Goal: Task Accomplishment & Management: Complete application form

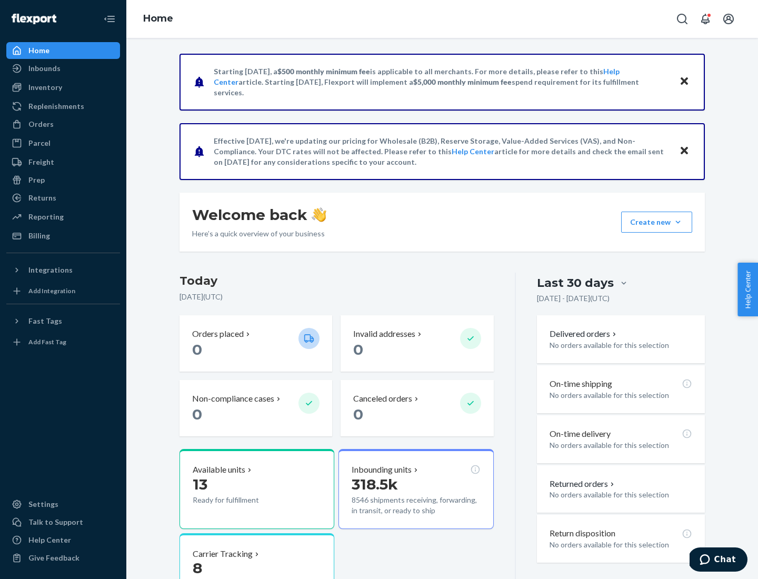
click at [678, 222] on button "Create new Create new inbound Create new order Create new product" at bounding box center [656, 222] width 71 height 21
click at [63, 68] on div "Inbounds" at bounding box center [63, 68] width 112 height 15
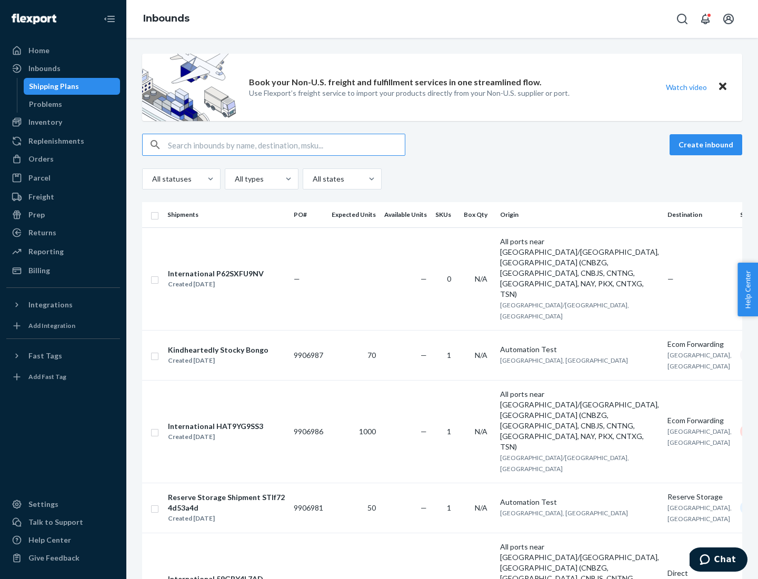
click at [707, 145] on button "Create inbound" at bounding box center [705, 144] width 73 height 21
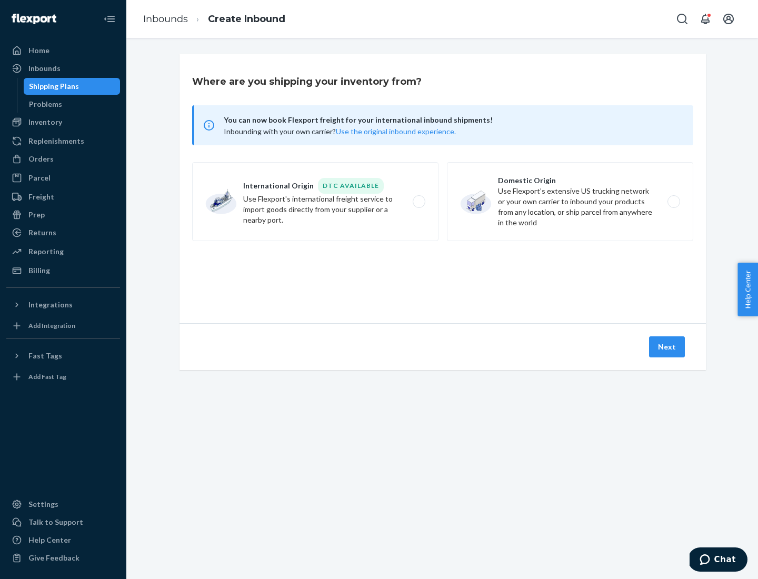
click at [570, 202] on label "Domestic Origin Use Flexport’s extensive US trucking network or your own carrie…" at bounding box center [570, 201] width 246 height 79
click at [673, 202] on input "Domestic Origin Use Flexport’s extensive US trucking network or your own carrie…" at bounding box center [676, 201] width 7 height 7
radio input "true"
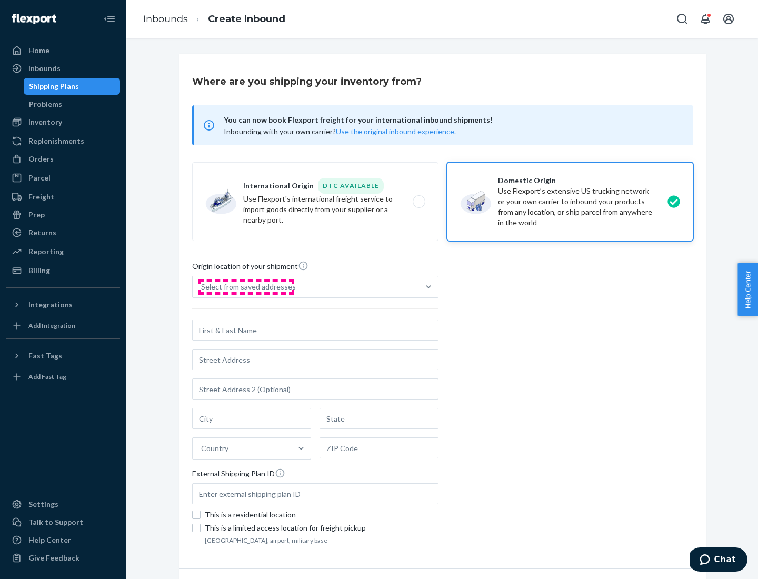
click at [246, 287] on div "Select from saved addresses" at bounding box center [248, 286] width 95 height 11
click at [202, 287] on input "Select from saved addresses" at bounding box center [201, 286] width 1 height 11
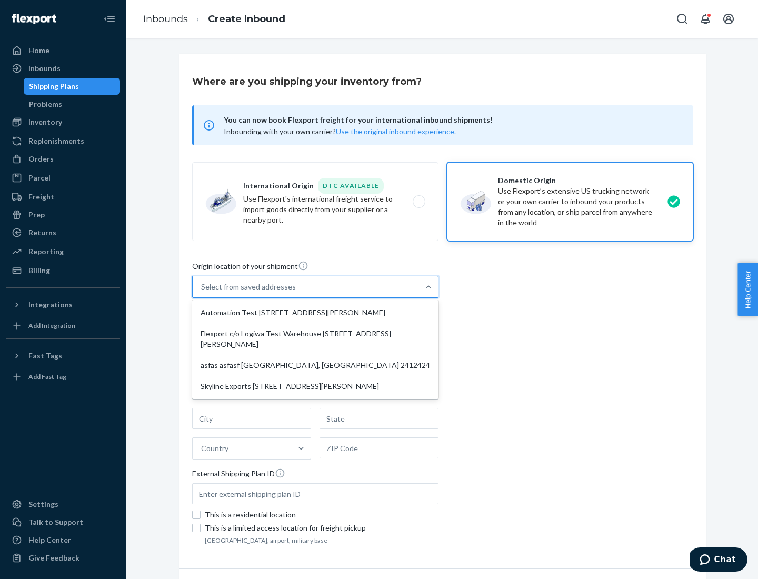
scroll to position [4, 0]
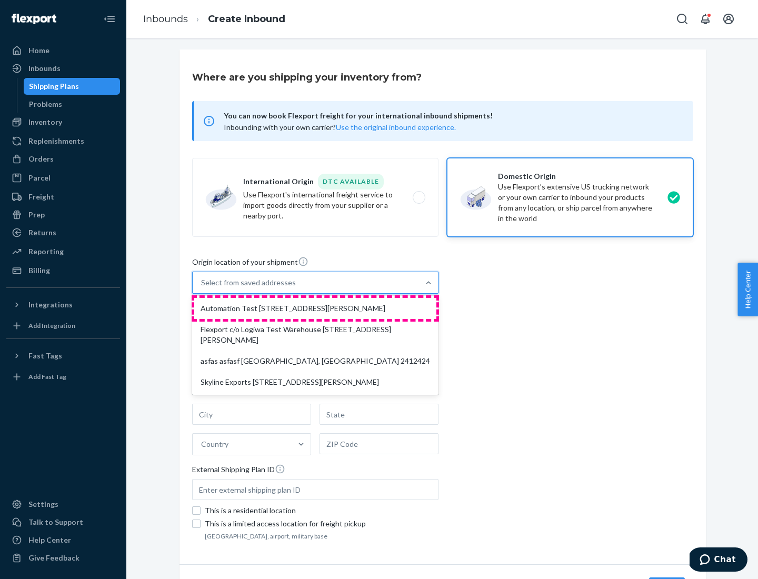
click at [315, 308] on div "Automation Test [STREET_ADDRESS][PERSON_NAME]" at bounding box center [315, 308] width 242 height 21
click at [202, 288] on input "option Automation Test [STREET_ADDRESS][PERSON_NAME] focused, 1 of 4. 4 results…" at bounding box center [201, 282] width 1 height 11
type input "Automation Test"
type input "9th Floor"
type input "[GEOGRAPHIC_DATA]"
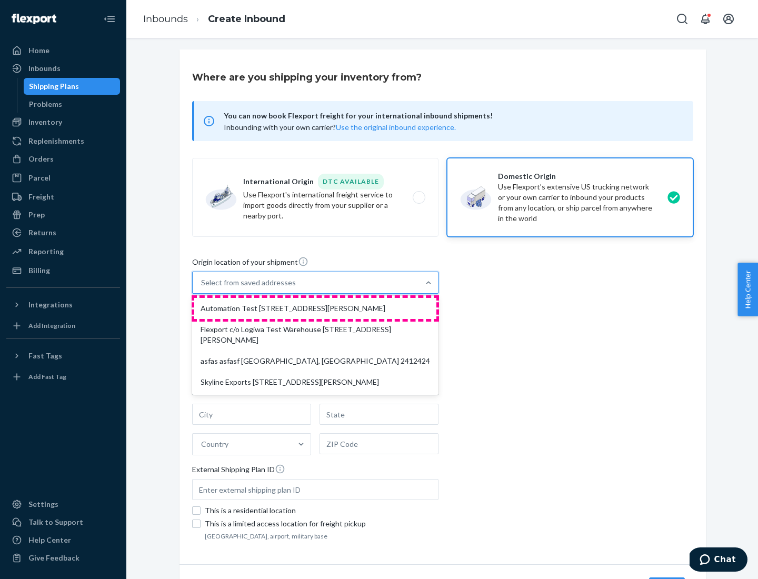
type input "CA"
type input "94104"
type input "[STREET_ADDRESS][PERSON_NAME]"
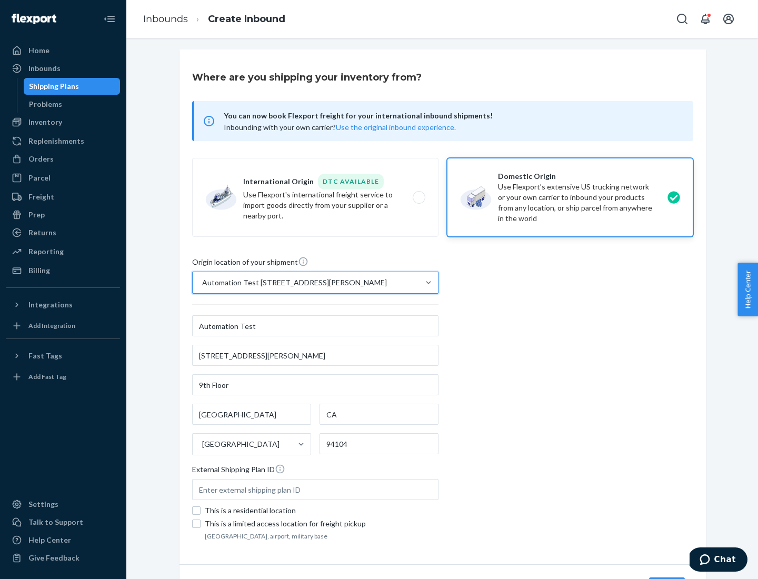
scroll to position [62, 0]
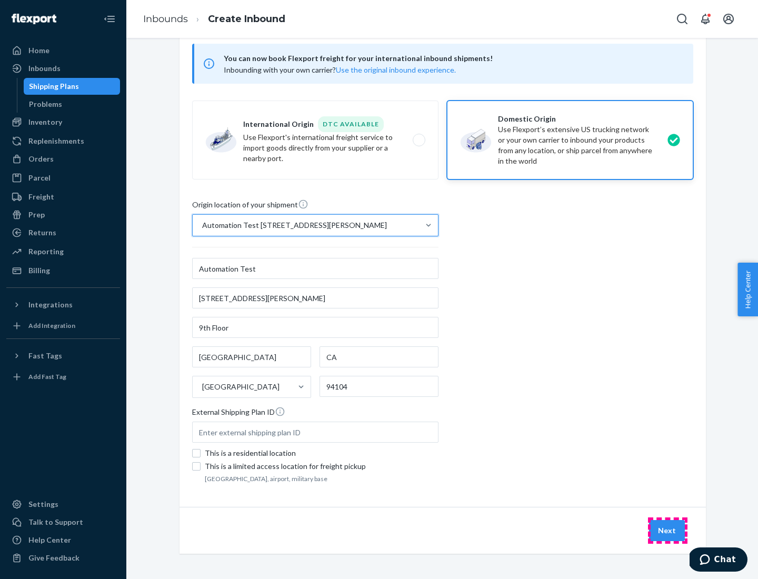
click at [667, 530] on button "Next" at bounding box center [667, 530] width 36 height 21
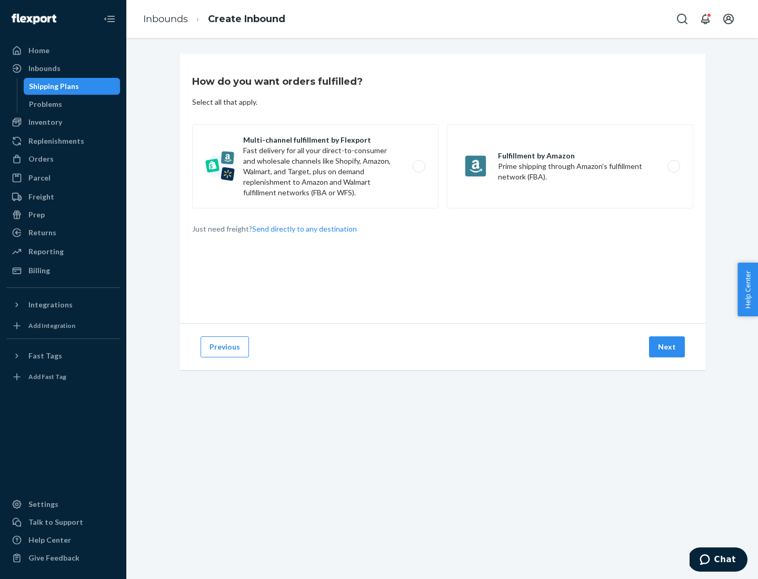
click at [315, 166] on label "Multi-channel fulfillment by Flexport Fast delivery for all your direct-to-cons…" at bounding box center [315, 166] width 246 height 84
click at [418, 166] on input "Multi-channel fulfillment by Flexport Fast delivery for all your direct-to-cons…" at bounding box center [421, 166] width 7 height 7
radio input "true"
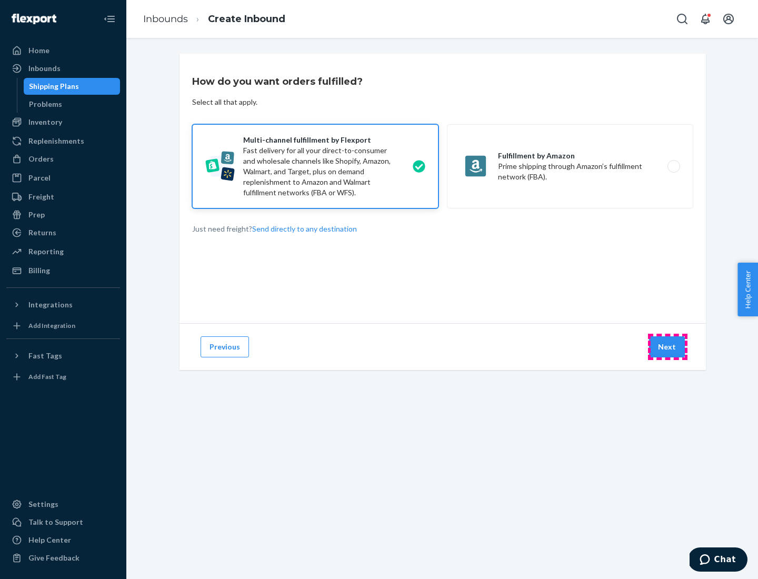
click at [667, 347] on button "Next" at bounding box center [667, 346] width 36 height 21
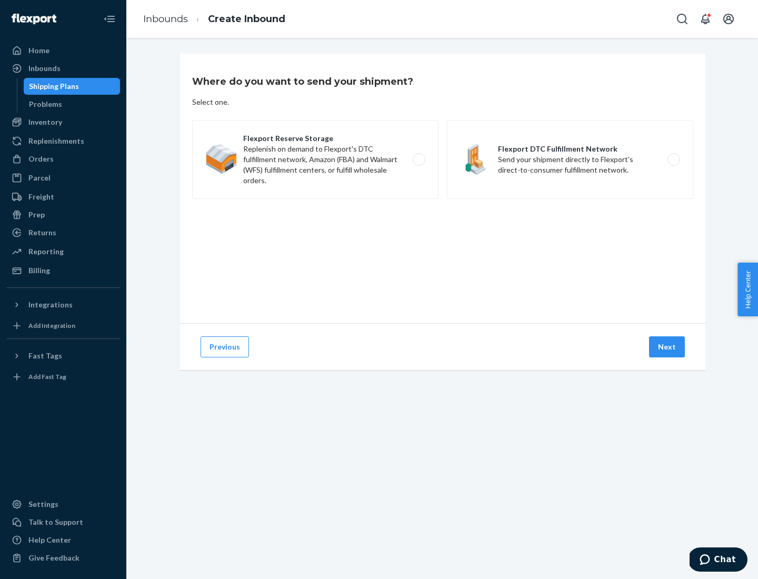
click at [570, 159] on label "Flexport DTC Fulfillment Network Send your shipment directly to Flexport's dire…" at bounding box center [570, 159] width 246 height 79
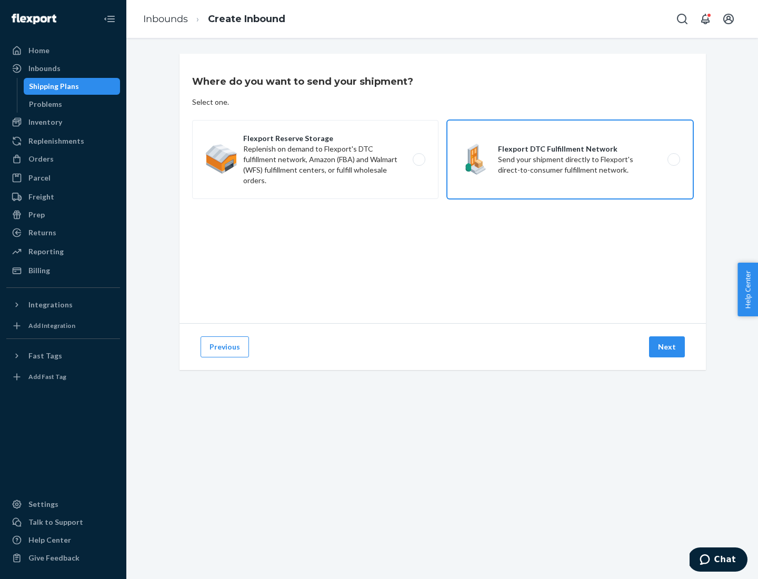
click at [673, 159] on input "Flexport DTC Fulfillment Network Send your shipment directly to Flexport's dire…" at bounding box center [676, 159] width 7 height 7
radio input "true"
click at [667, 347] on button "Next" at bounding box center [667, 346] width 36 height 21
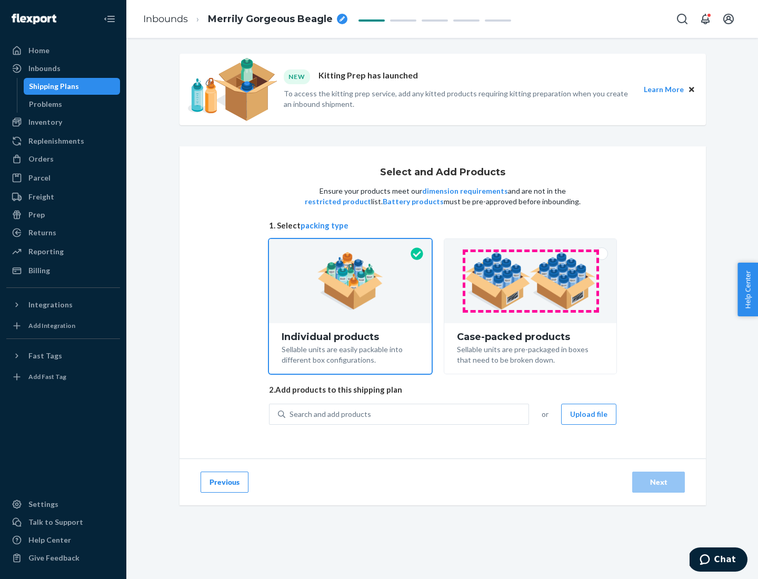
click at [530, 281] on img at bounding box center [530, 281] width 131 height 58
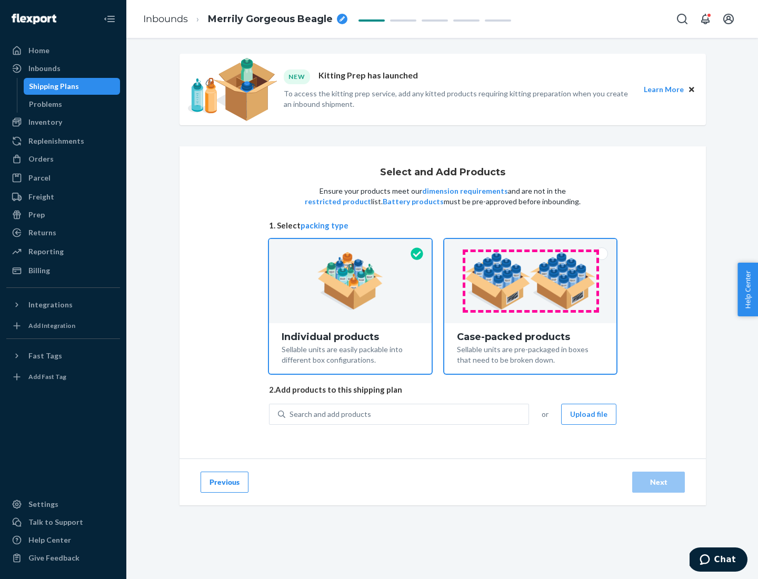
click at [530, 246] on input "Case-packed products Sellable units are pre-packaged in boxes that need to be b…" at bounding box center [530, 242] width 7 height 7
radio input "true"
radio input "false"
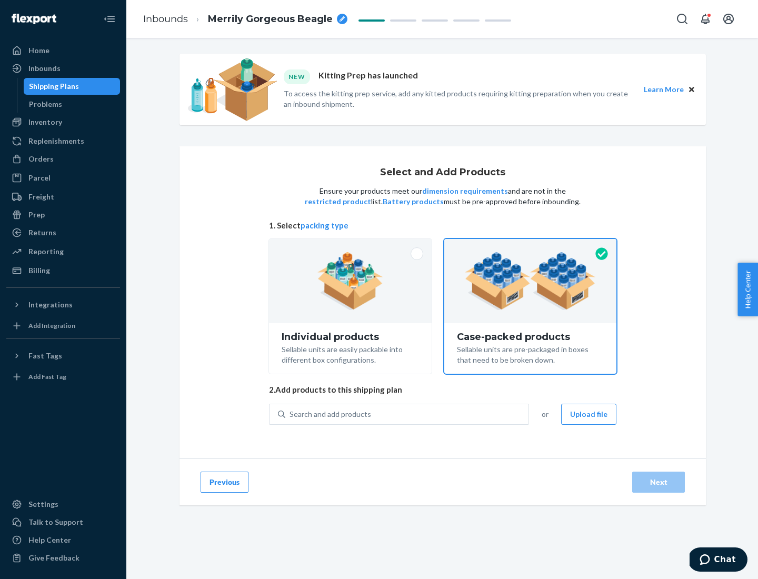
click at [407, 414] on div "Search and add products" at bounding box center [406, 414] width 243 height 19
click at [290, 414] on input "Search and add products" at bounding box center [289, 414] width 1 height 11
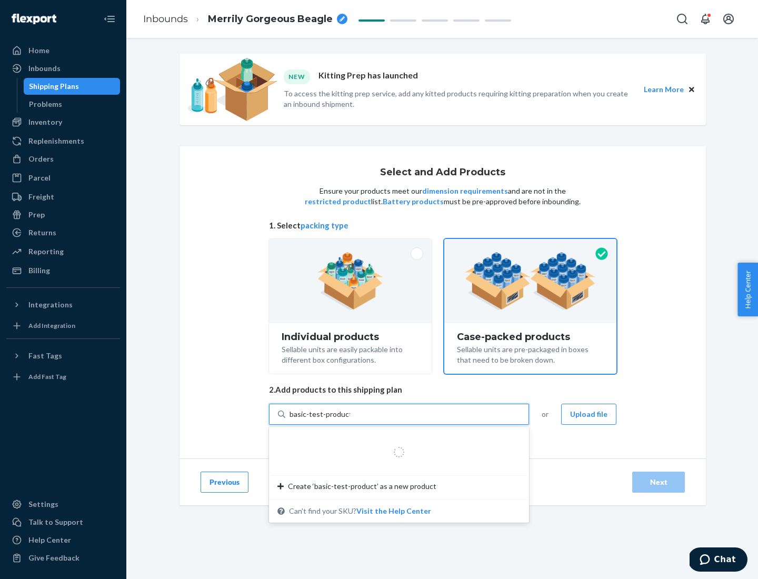
type input "basic-test-product-1"
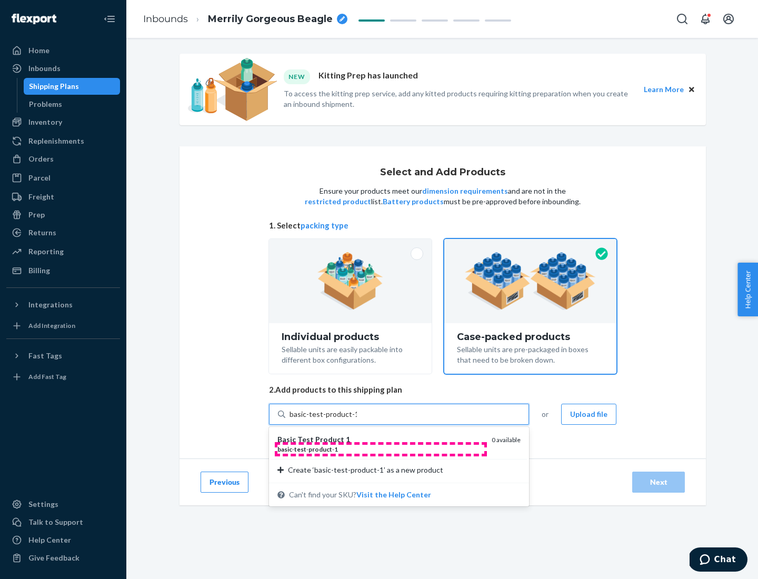
click at [380, 449] on div "basic - test - product - 1" at bounding box center [380, 449] width 206 height 9
click at [357, 419] on input "basic-test-product-1" at bounding box center [322, 414] width 67 height 11
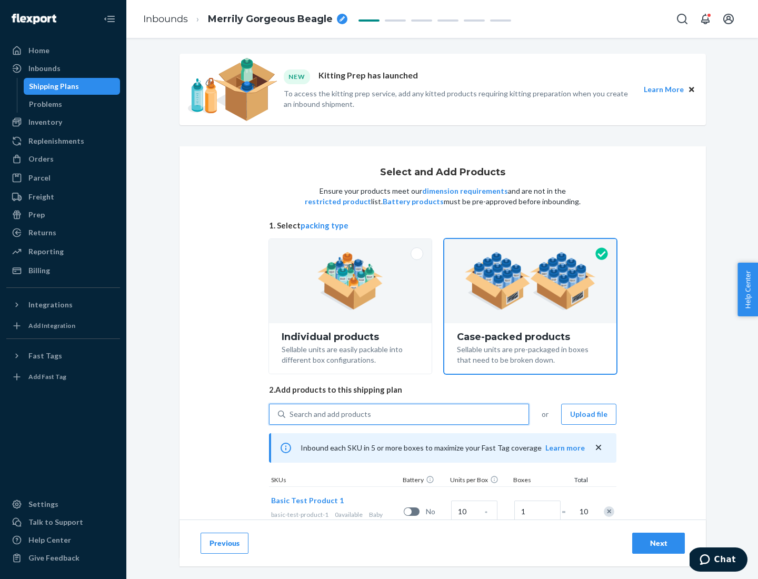
scroll to position [38, 0]
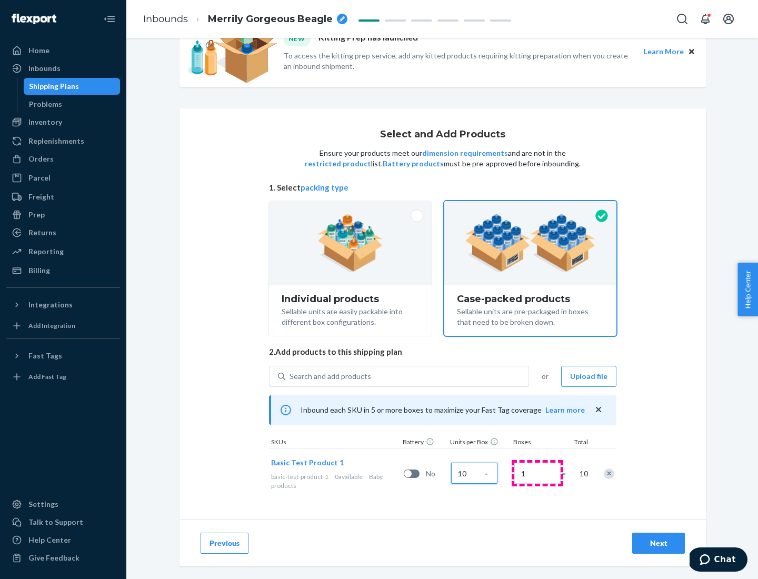
type input "10"
type input "7"
click at [658, 543] on div "Next" at bounding box center [658, 543] width 35 height 11
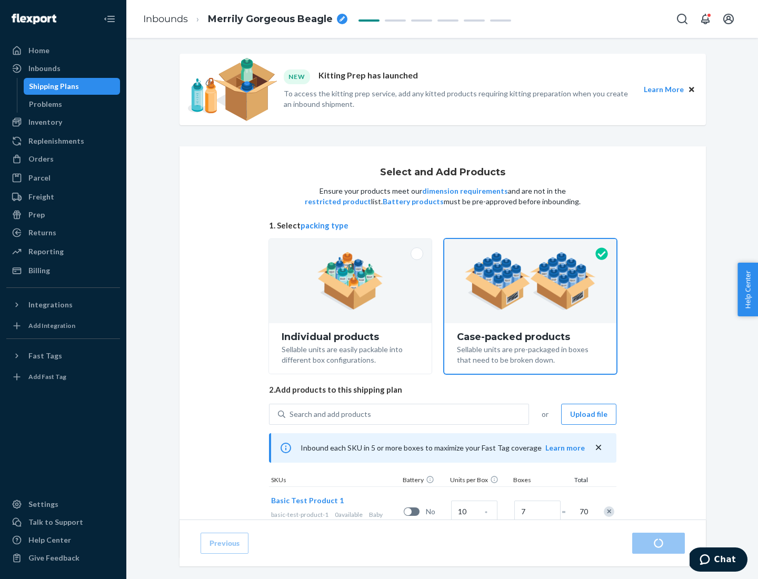
radio input "true"
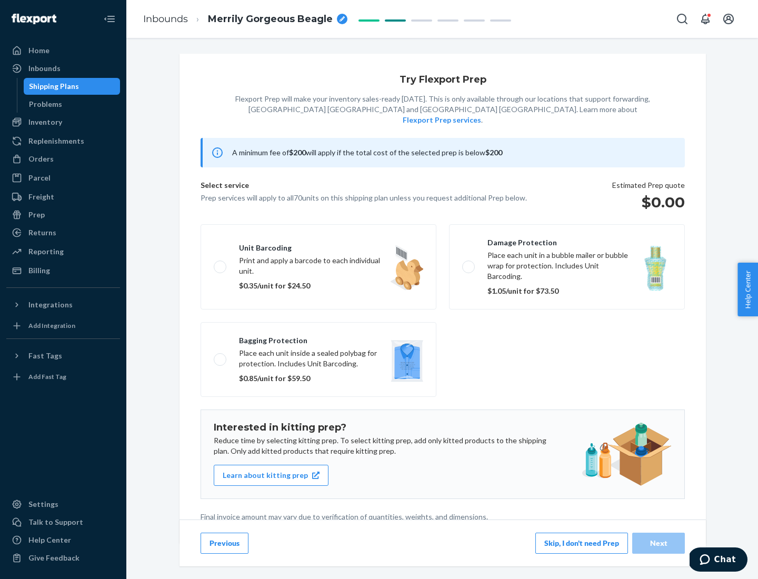
scroll to position [3, 0]
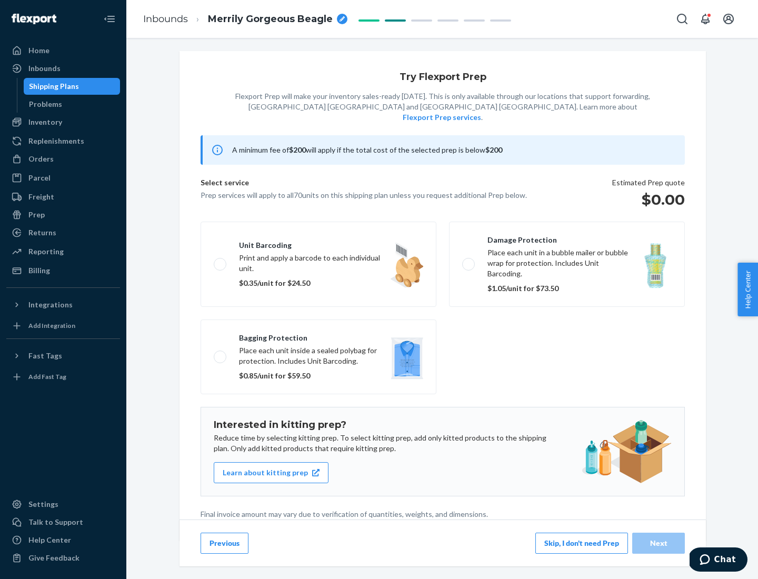
click at [318, 335] on label "Bagging protection Place each unit inside a sealed polybag for protection. Incl…" at bounding box center [318, 356] width 236 height 75
click at [220, 353] on input "Bagging protection Place each unit inside a sealed polybag for protection. Incl…" at bounding box center [217, 356] width 7 height 7
checkbox input "true"
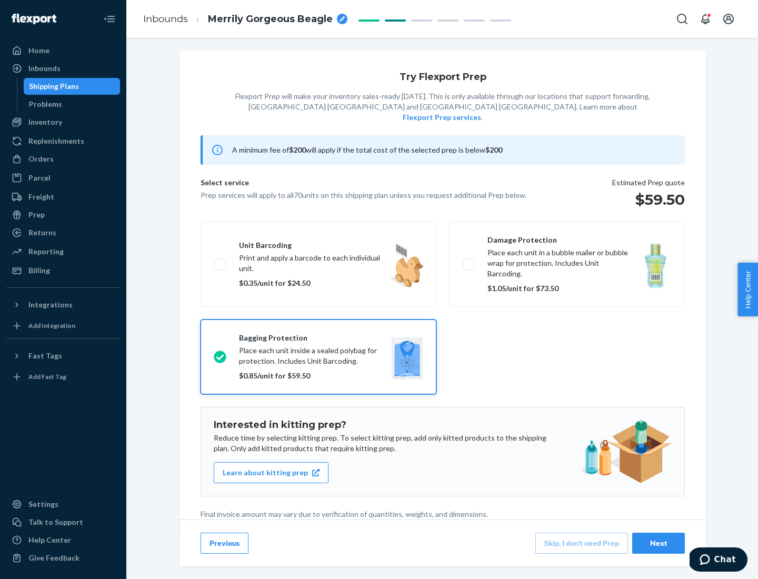
click at [658, 542] on div "Next" at bounding box center [658, 543] width 35 height 11
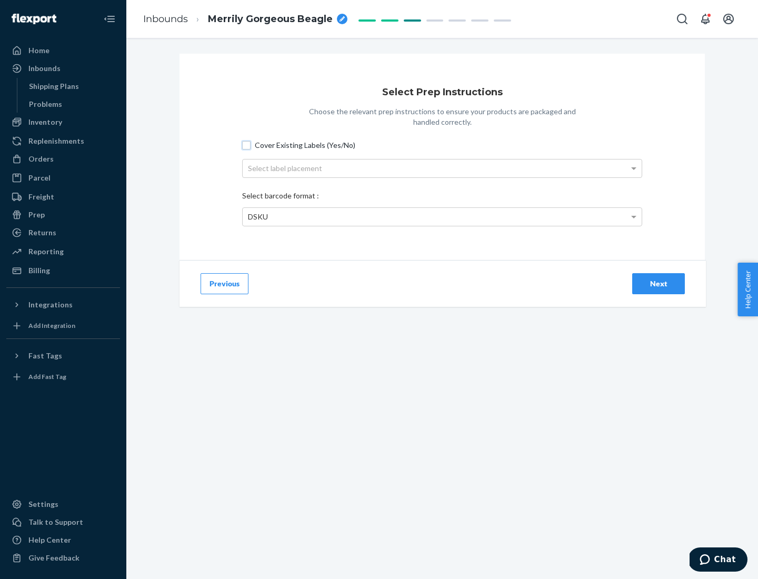
click at [246, 145] on input "Cover Existing Labels (Yes/No)" at bounding box center [246, 145] width 8 height 8
checkbox input "true"
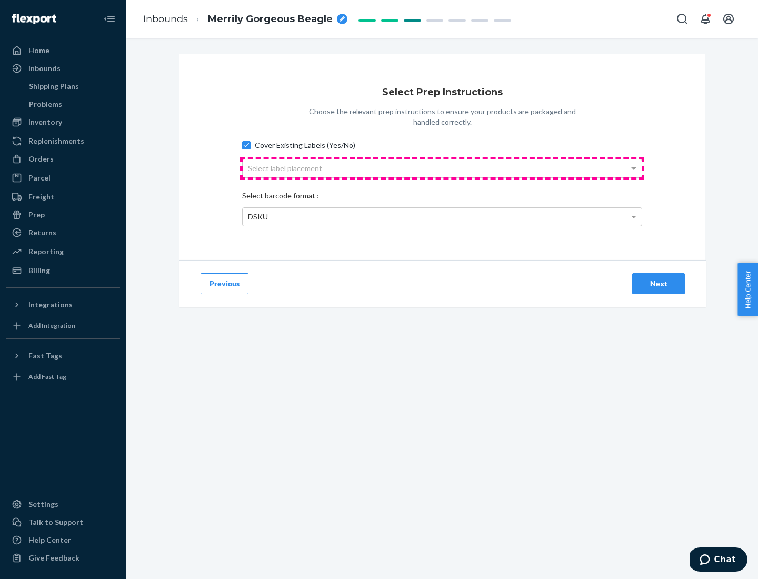
click at [442, 168] on div "Select label placement" at bounding box center [442, 168] width 399 height 18
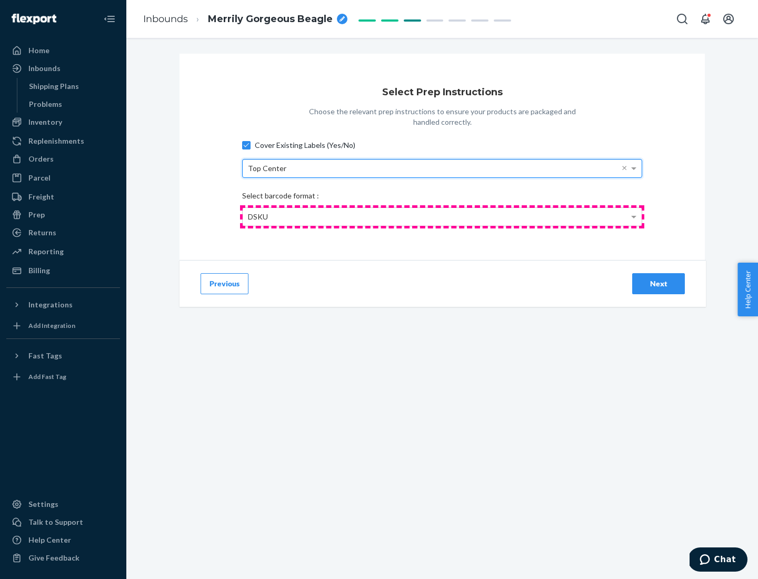
click at [442, 216] on div "DSKU" at bounding box center [442, 217] width 399 height 18
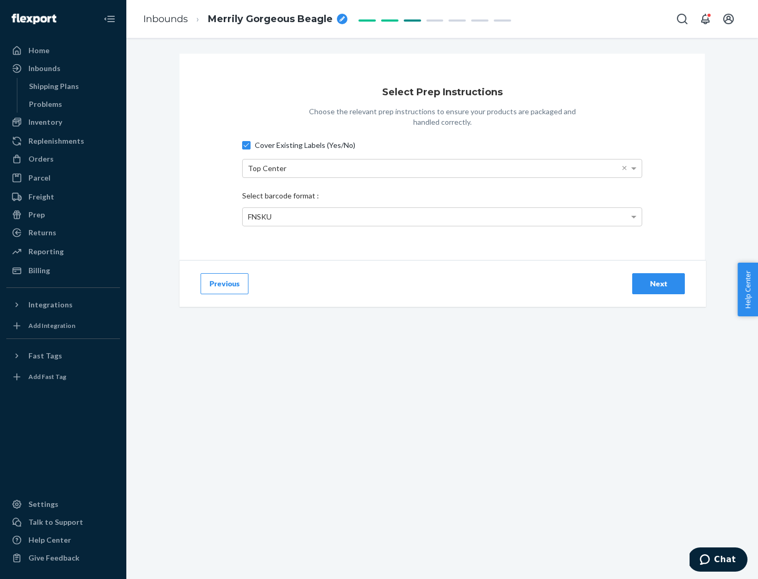
click at [658, 283] on div "Next" at bounding box center [658, 283] width 35 height 11
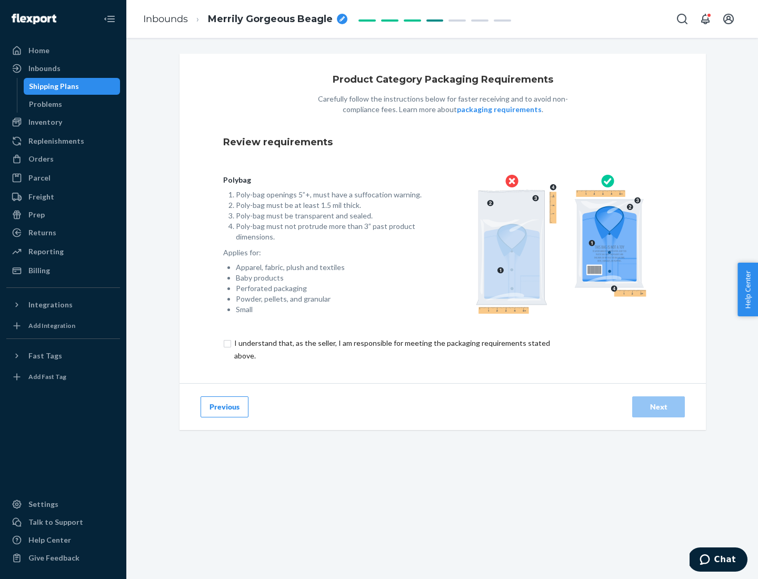
click at [391, 349] on input "checkbox" at bounding box center [398, 349] width 350 height 25
checkbox input "true"
click at [658, 406] on div "Next" at bounding box center [658, 406] width 35 height 11
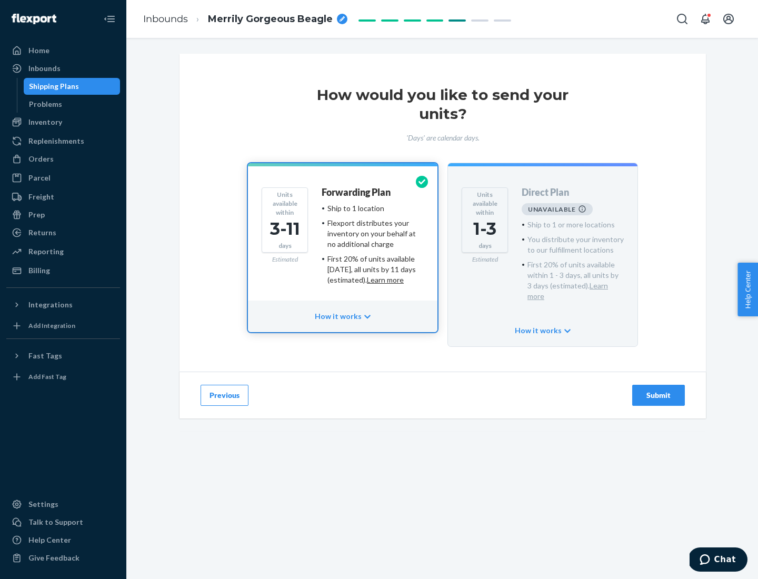
click at [357, 192] on h4 "Forwarding Plan" at bounding box center [355, 192] width 69 height 11
click at [658, 390] on div "Submit" at bounding box center [658, 395] width 35 height 11
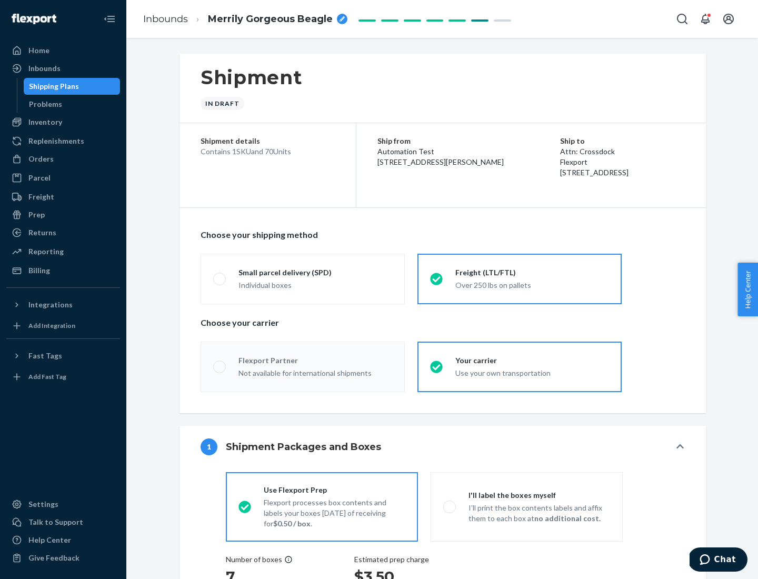
radio input "true"
radio input "false"
radio input "true"
radio input "false"
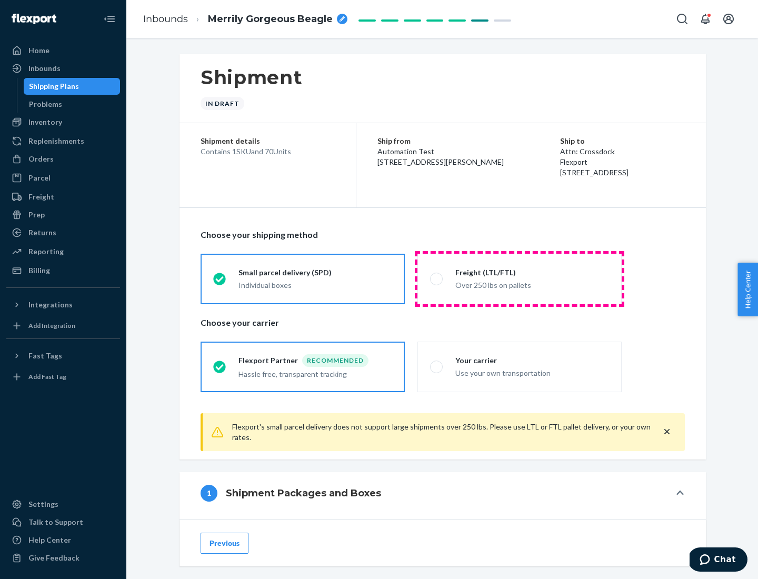
click at [519, 278] on div "Over 250 lbs on pallets" at bounding box center [532, 284] width 154 height 13
click at [437, 278] on input "Freight (LTL/FTL) Over 250 lbs on pallets" at bounding box center [433, 278] width 7 height 7
radio input "true"
radio input "false"
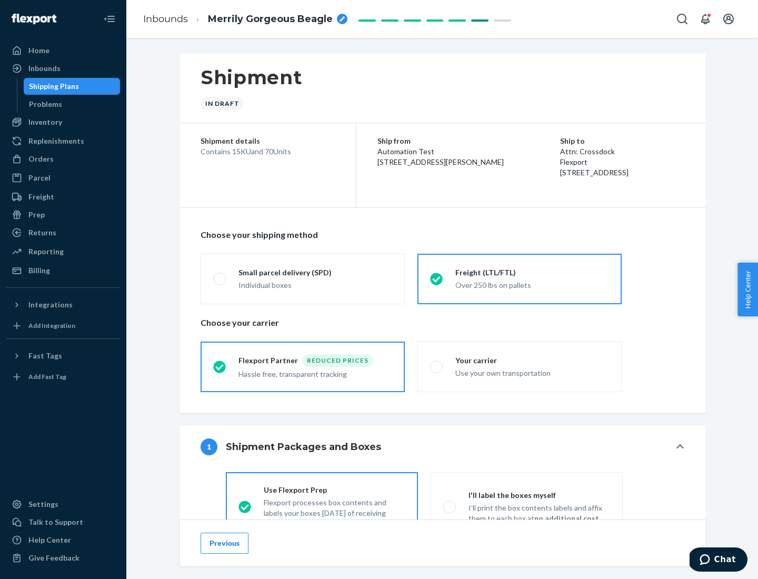
scroll to position [58, 0]
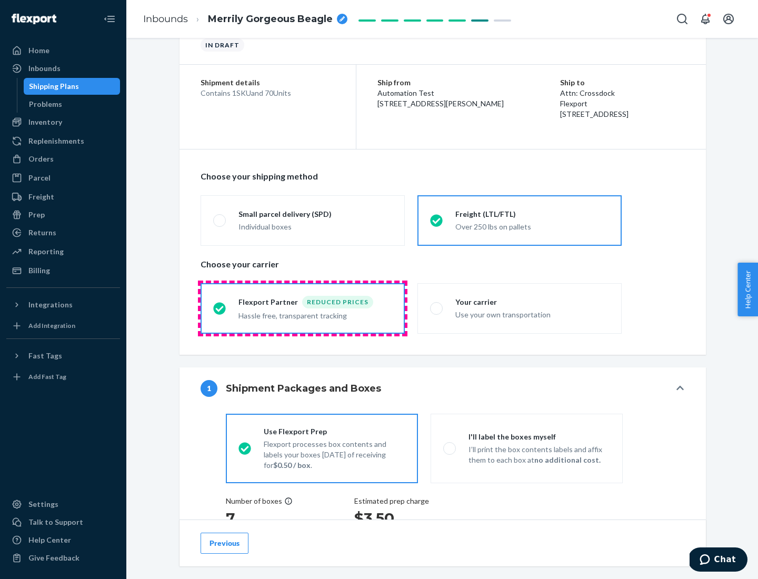
click at [303, 308] on div "Hassle free, transparent tracking" at bounding box center [315, 314] width 154 height 13
click at [220, 308] on input "Flexport Partner Reduced prices Hassle free, transparent tracking" at bounding box center [216, 308] width 7 height 7
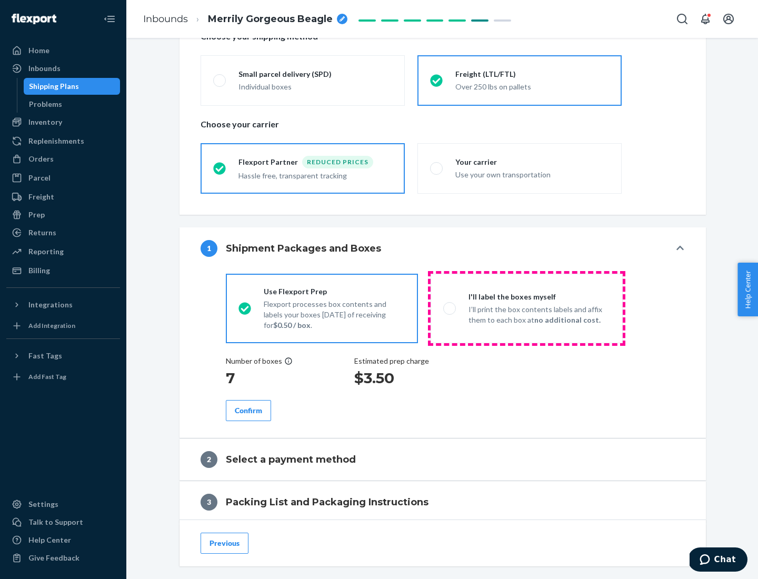
click at [526, 308] on p "I’ll print the box contents labels and affix them to each box at no additional …" at bounding box center [539, 314] width 142 height 21
click at [450, 308] on input "I'll label the boxes myself I’ll print the box contents labels and affix them t…" at bounding box center [446, 308] width 7 height 7
radio input "true"
radio input "false"
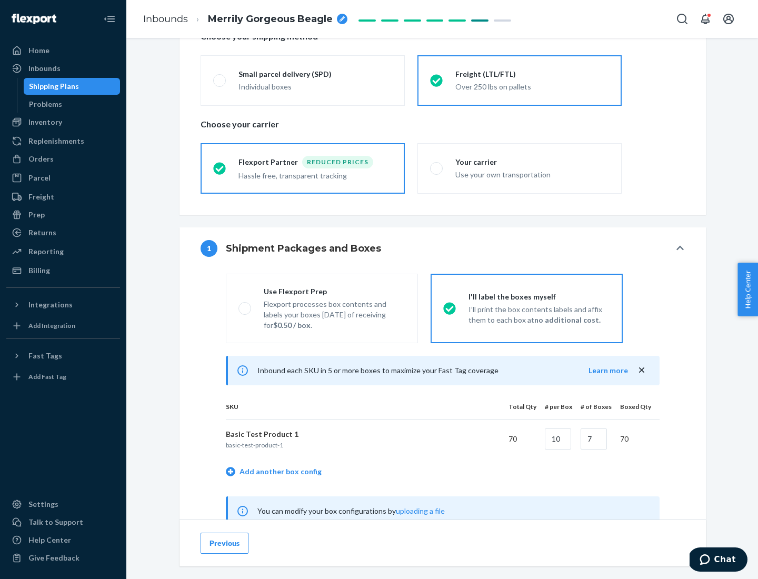
scroll to position [329, 0]
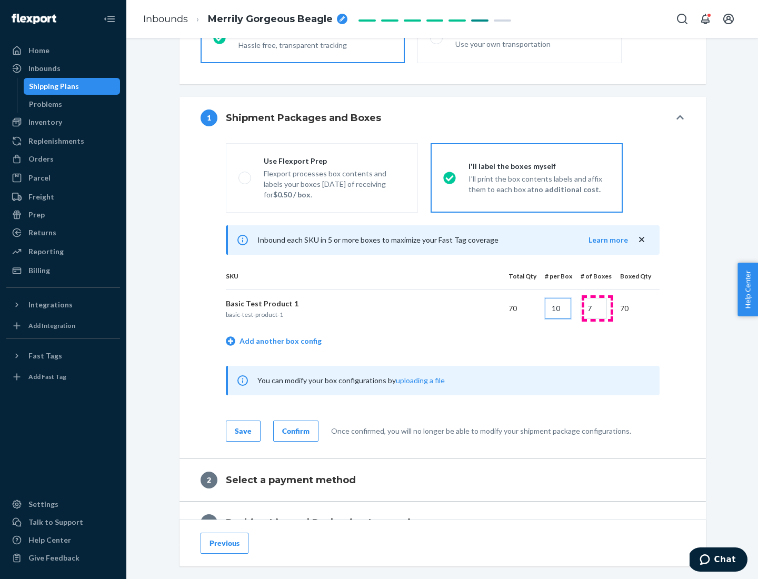
type input "10"
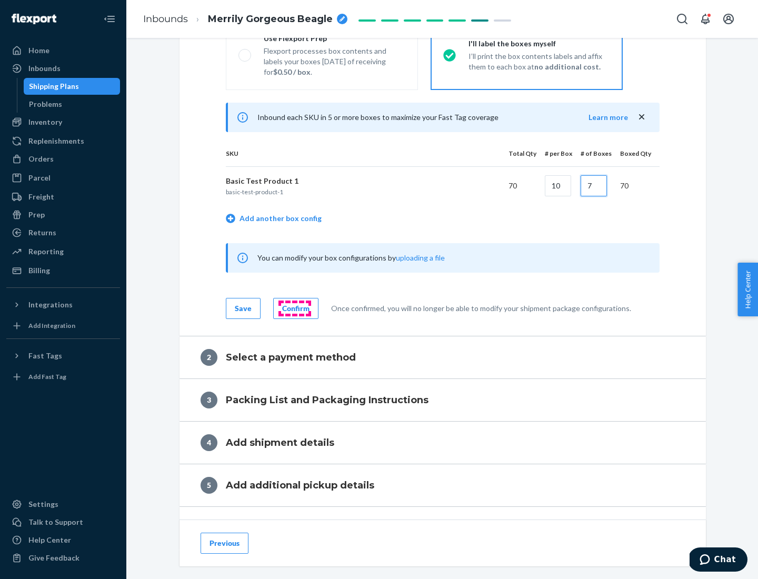
type input "7"
click at [294, 308] on div "Confirm" at bounding box center [295, 308] width 27 height 11
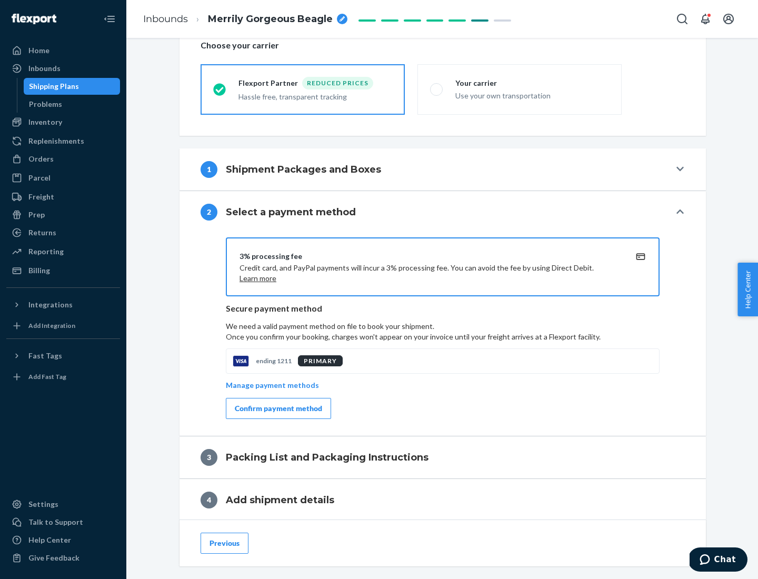
scroll to position [377, 0]
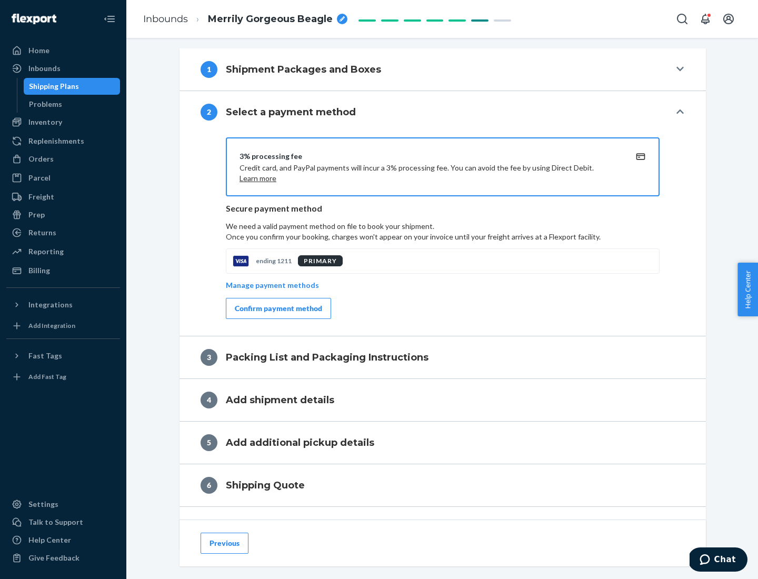
click at [277, 308] on div "Confirm payment method" at bounding box center [278, 308] width 87 height 11
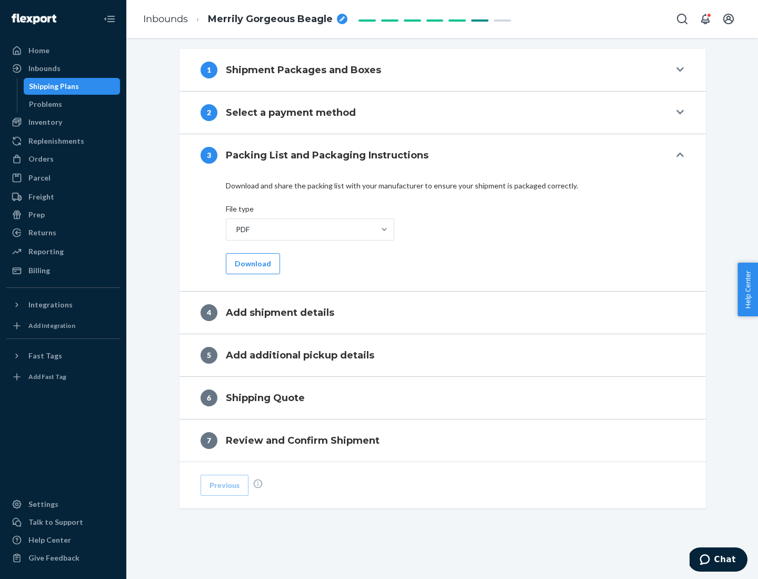
scroll to position [332, 0]
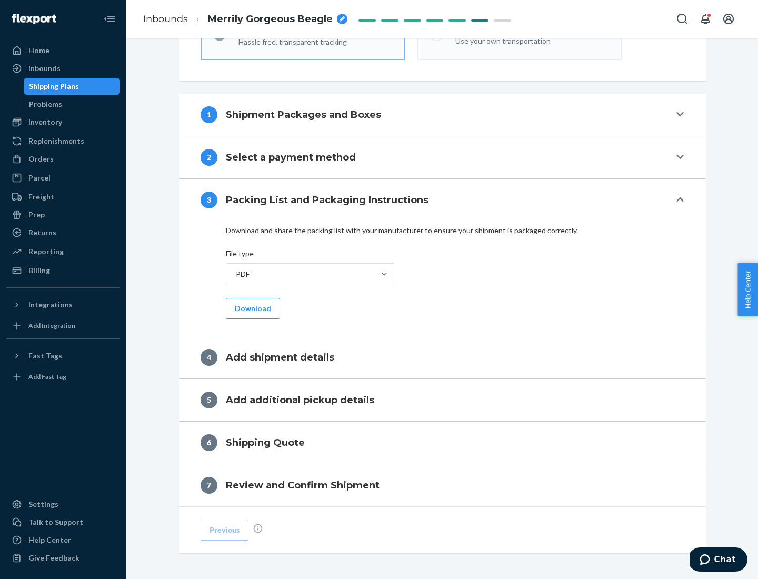
click at [251, 308] on button "Download" at bounding box center [253, 308] width 54 height 21
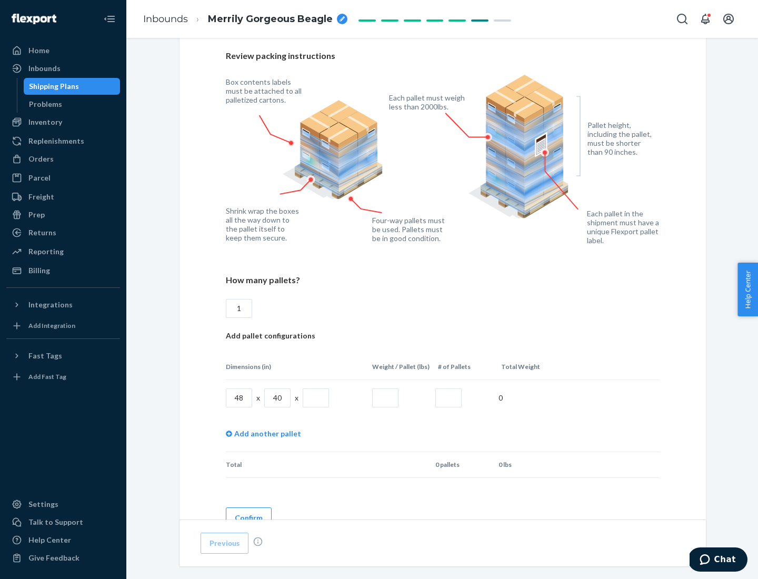
scroll to position [722, 0]
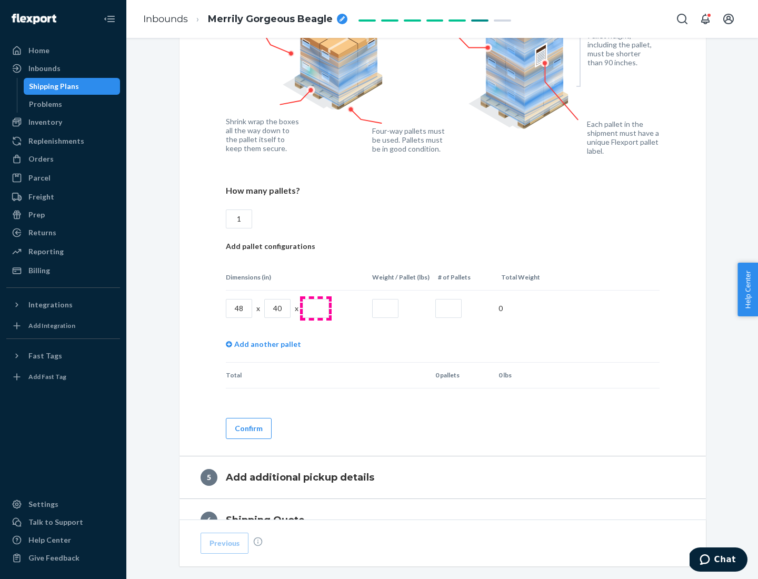
type input "1"
type input "40"
type input "200"
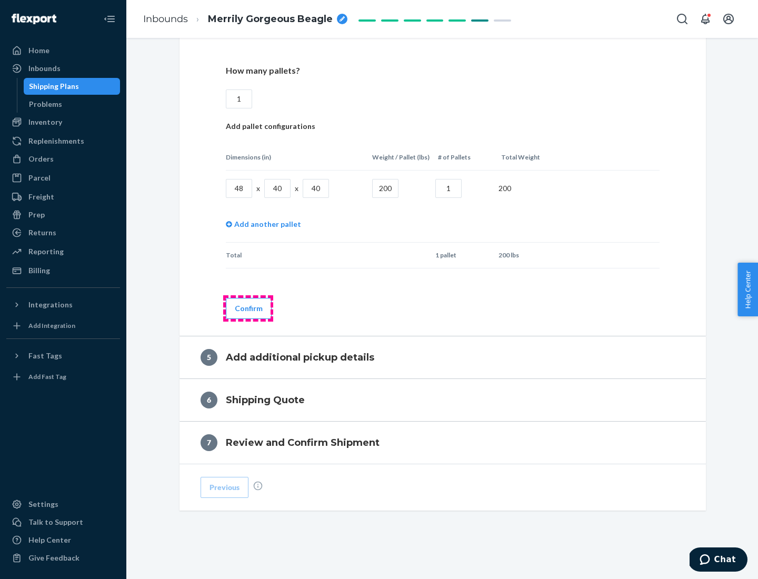
type input "1"
click at [248, 308] on button "Confirm" at bounding box center [249, 308] width 46 height 21
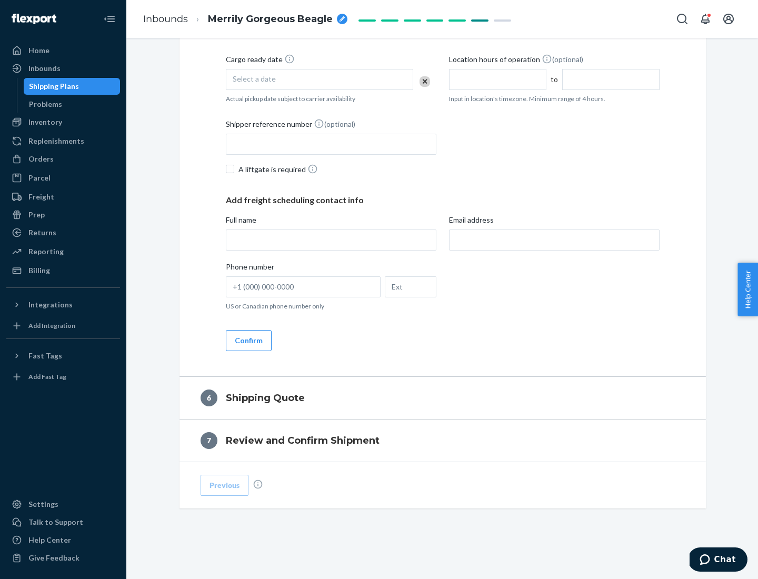
scroll to position [360, 0]
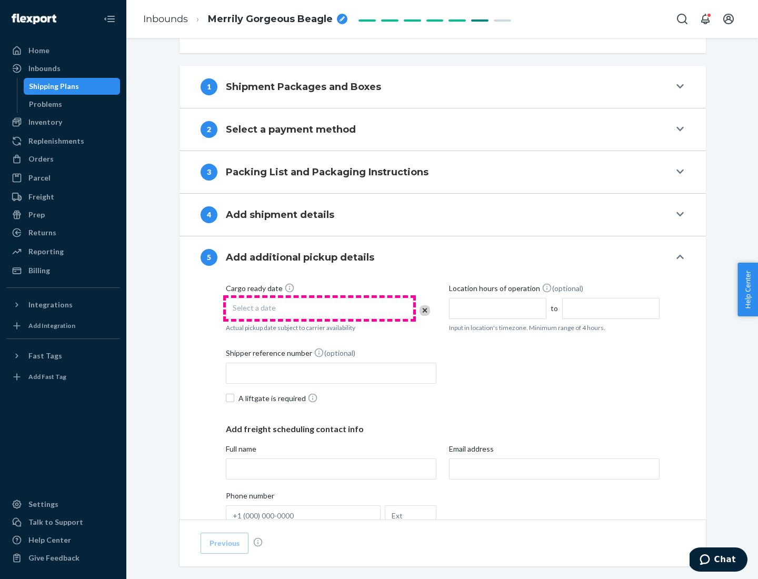
click at [319, 308] on div "Select a date" at bounding box center [319, 308] width 187 height 21
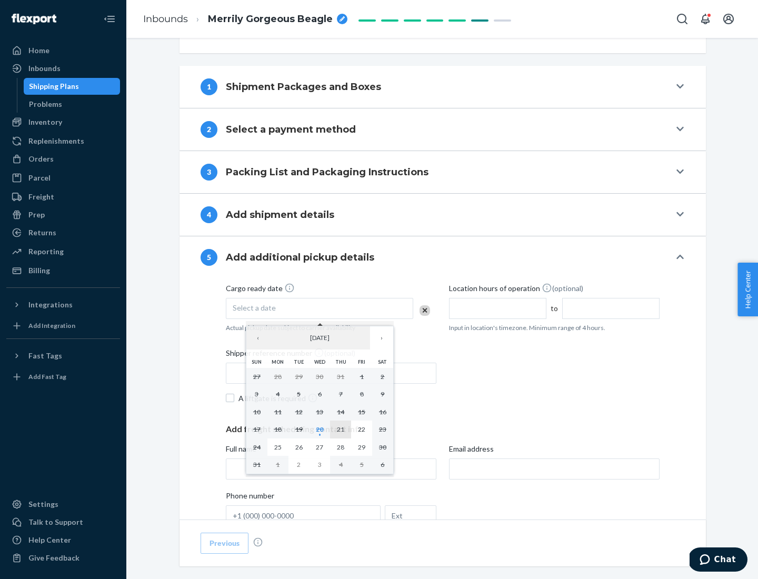
click at [340, 429] on abbr "21" at bounding box center [340, 429] width 7 height 8
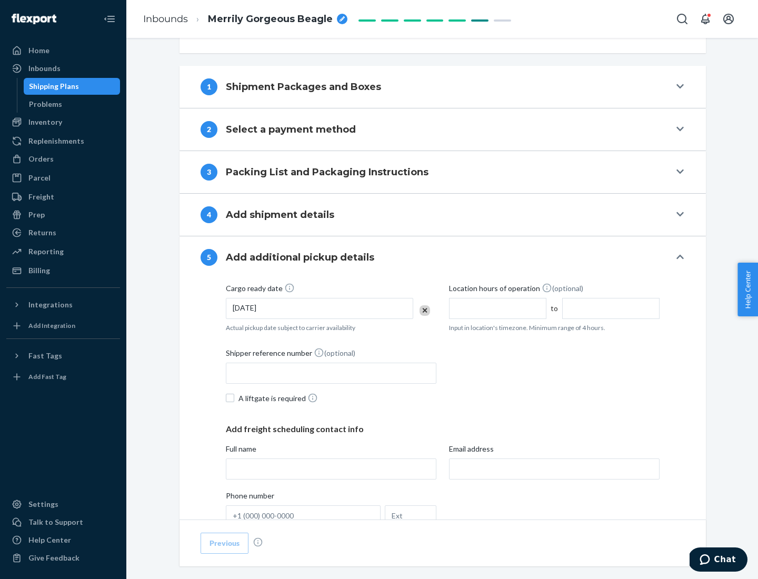
scroll to position [520, 0]
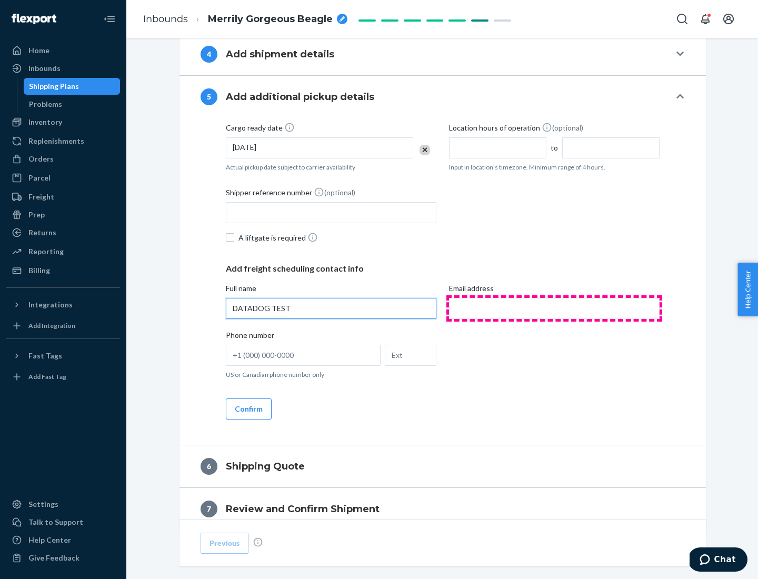
type input "DATADOG TEST"
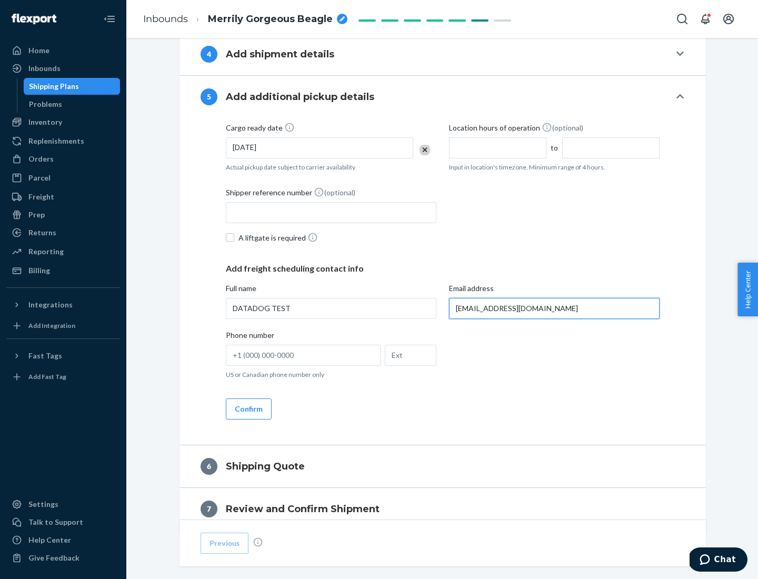
scroll to position [567, 0]
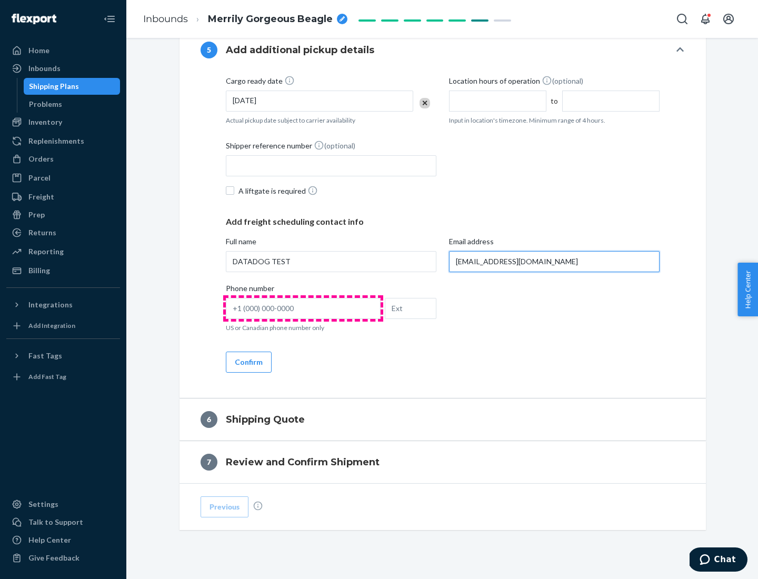
type input "[EMAIL_ADDRESS][DOMAIN_NAME]"
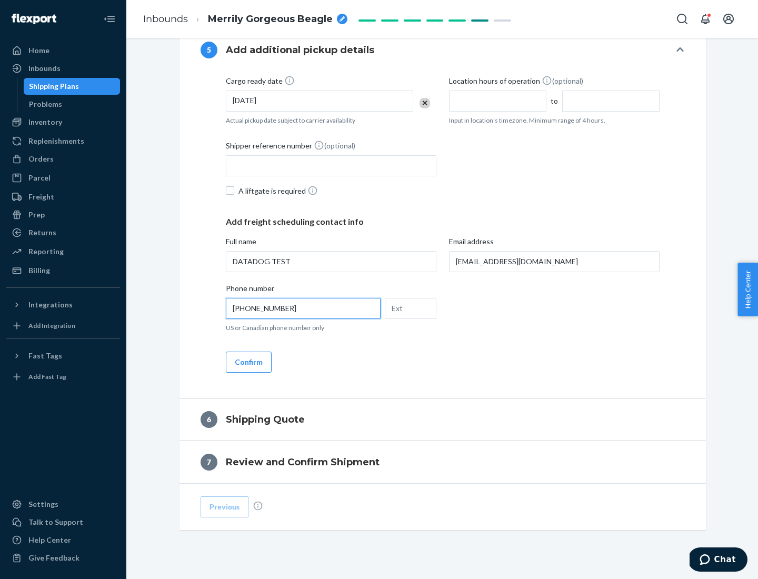
scroll to position [589, 0]
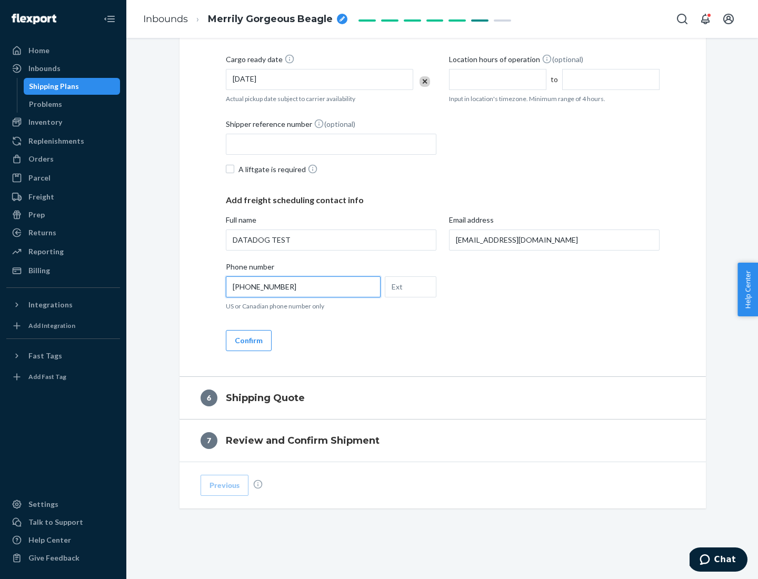
type input "[PHONE_NUMBER]"
click at [248, 340] on button "Confirm" at bounding box center [249, 340] width 46 height 21
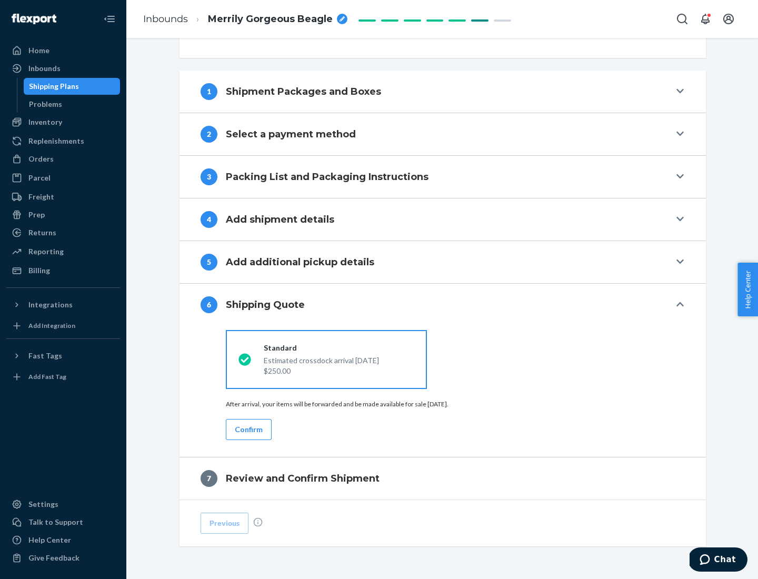
scroll to position [393, 0]
